Goal: Task Accomplishment & Management: Manage account settings

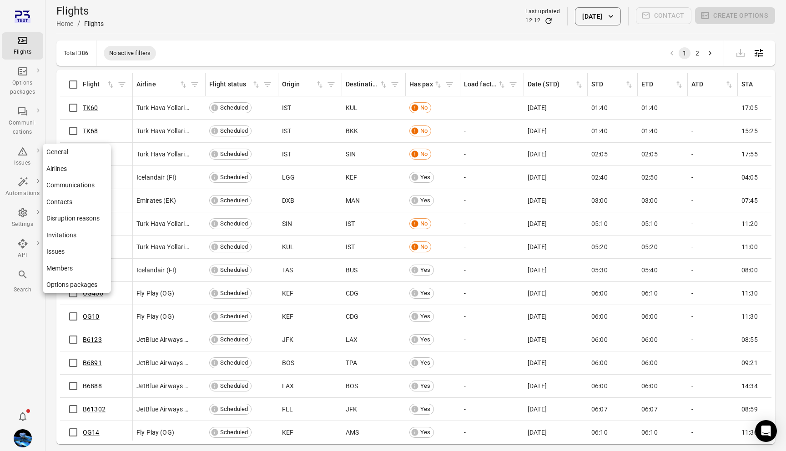
click at [68, 251] on link "Issues" at bounding box center [77, 251] width 68 height 17
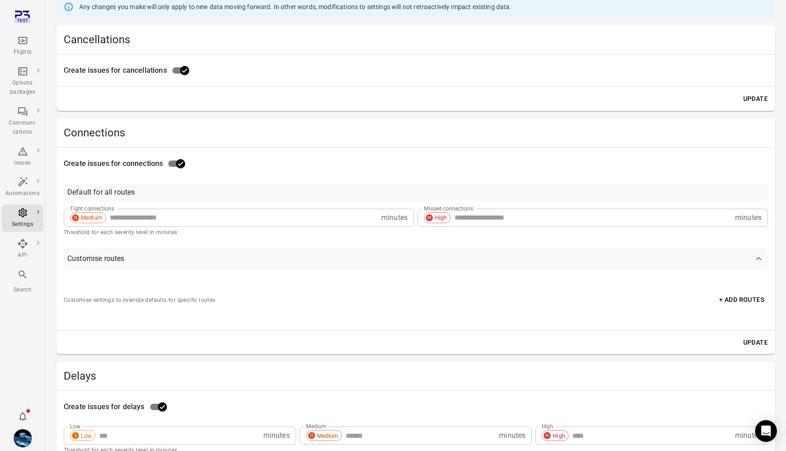
scroll to position [124, 0]
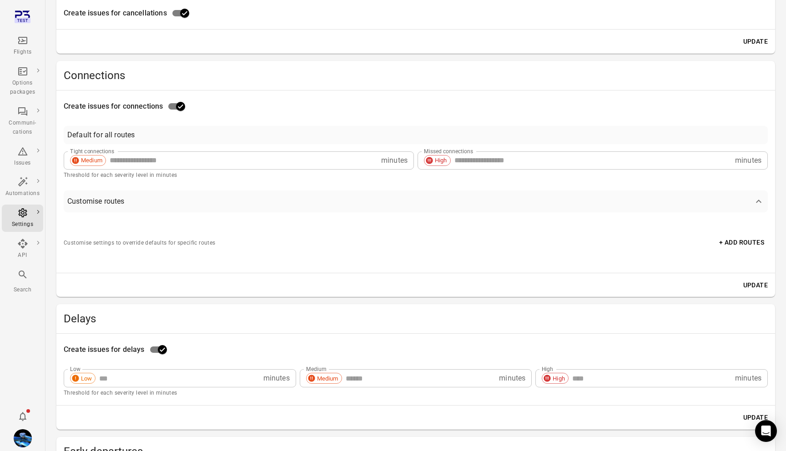
click at [271, 211] on button "Customise routes" at bounding box center [416, 202] width 704 height 22
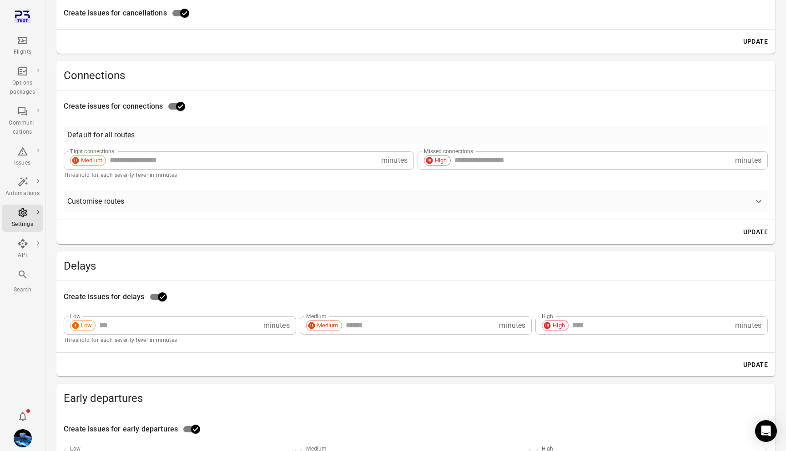
click at [273, 200] on span "Customise routes" at bounding box center [410, 201] width 686 height 11
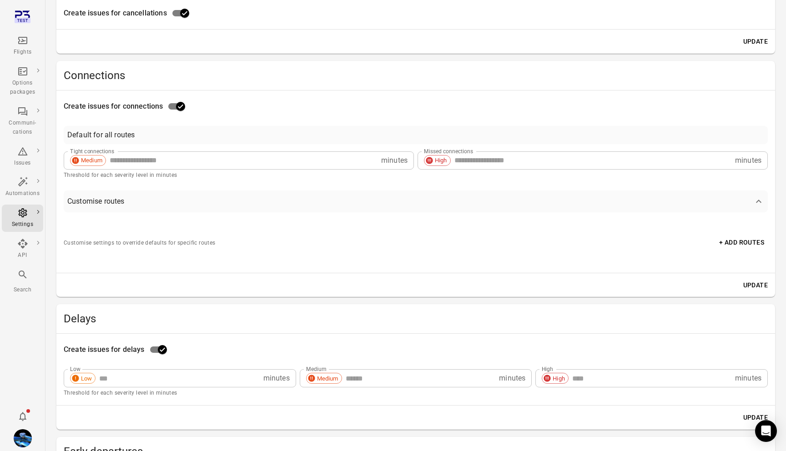
click at [273, 200] on span "Customise routes" at bounding box center [410, 201] width 686 height 11
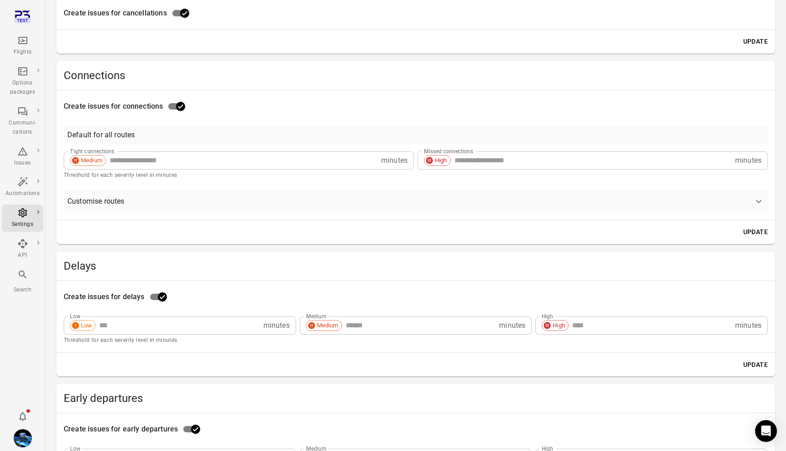
click at [273, 200] on span "Customise routes" at bounding box center [410, 201] width 686 height 11
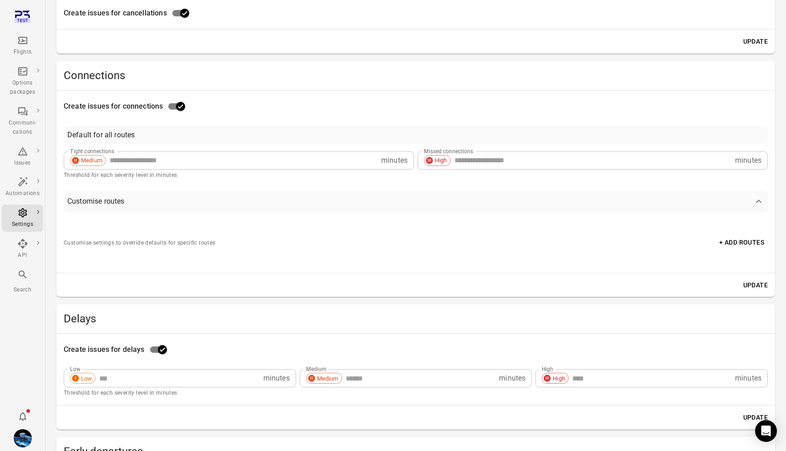
click at [273, 200] on span "Customise routes" at bounding box center [410, 201] width 686 height 11
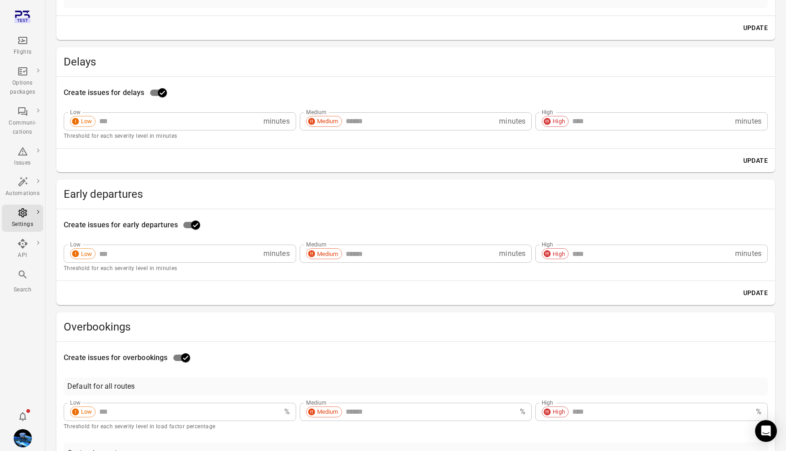
scroll to position [316, 0]
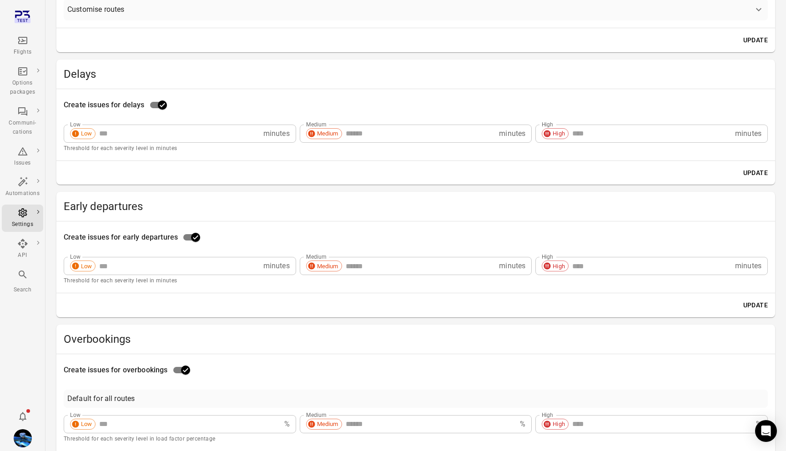
click at [584, 131] on input "***" at bounding box center [651, 134] width 159 height 18
type input "*"
type input "***"
click at [565, 172] on div "Update" at bounding box center [415, 173] width 719 height 24
